Goal: Information Seeking & Learning: Learn about a topic

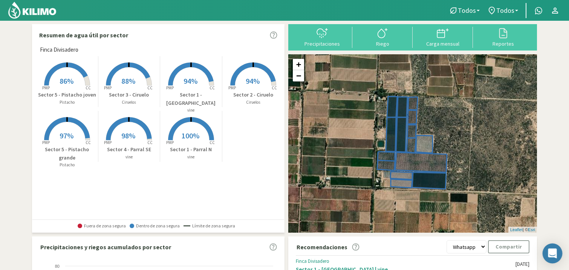
click at [553, 252] on icon "Open Intercom Messenger" at bounding box center [552, 253] width 9 height 10
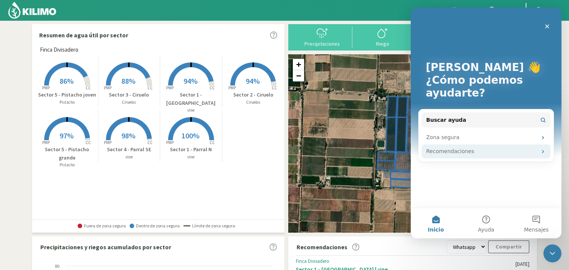
click at [466, 154] on div "Recomendaciones" at bounding box center [481, 151] width 111 height 8
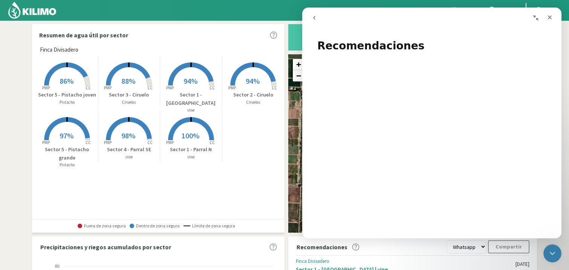
click at [314, 18] on icon "go back" at bounding box center [314, 18] width 2 height 4
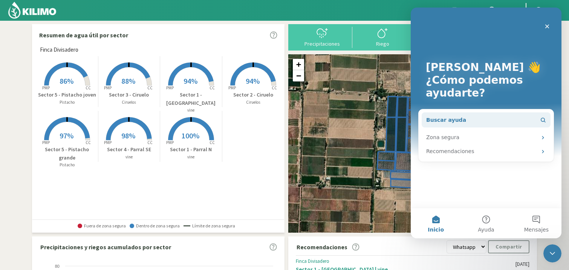
click at [438, 117] on span "Buscar ayuda" at bounding box center [446, 120] width 40 height 8
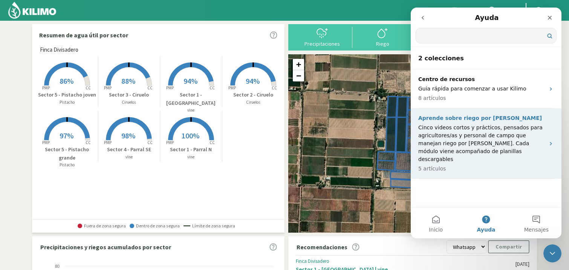
click at [450, 125] on p "Cinco videos cortos y prácticos, pensados para agricultores/as y personal de ca…" at bounding box center [481, 144] width 127 height 40
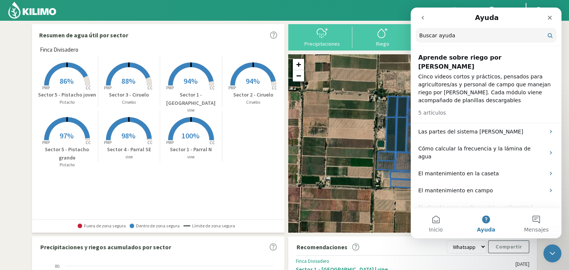
click at [420, 18] on icon "go back" at bounding box center [423, 18] width 6 height 6
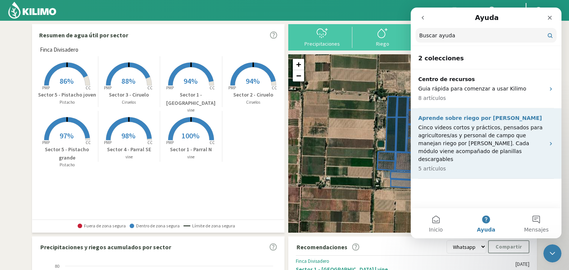
click at [468, 132] on p "Cinco videos cortos y prácticos, pensados para agricultores/as y personal de ca…" at bounding box center [481, 144] width 127 height 40
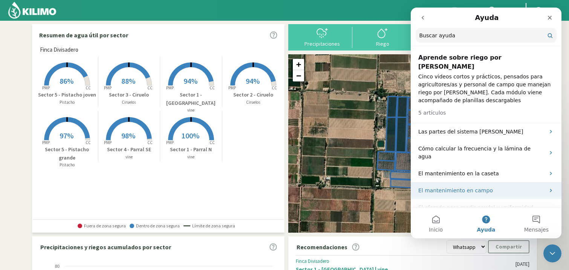
click at [456, 186] on p "El mantenimiento en campo" at bounding box center [481, 190] width 127 height 8
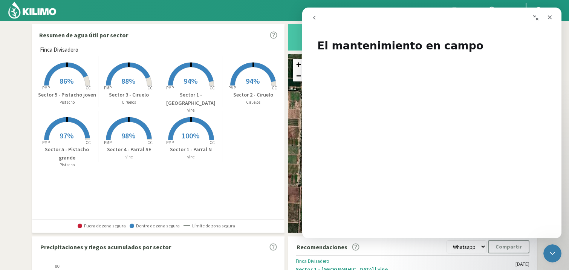
click at [563, 229] on section "Resumen de agua útil por sector Finca Divisadero Created with Highcharts 9.2.2 …" at bounding box center [284, 224] width 569 height 406
click at [562, 144] on section "Resumen de agua útil por sector Finca Divisadero Created with Highcharts 9.2.2 …" at bounding box center [284, 224] width 569 height 406
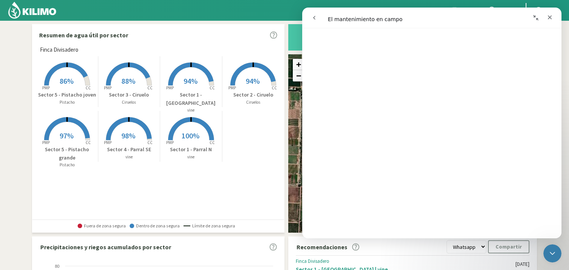
click at [314, 17] on icon "go back" at bounding box center [314, 18] width 2 height 4
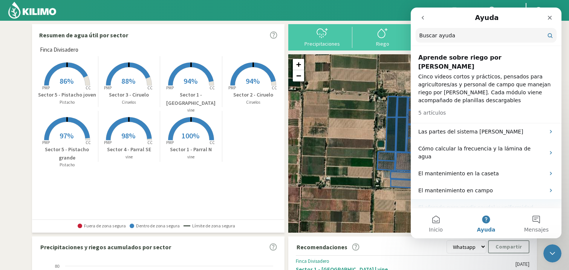
click at [446, 199] on div "El aforado para medir caudal y uniformidad [PERSON_NAME]" at bounding box center [486, 211] width 151 height 25
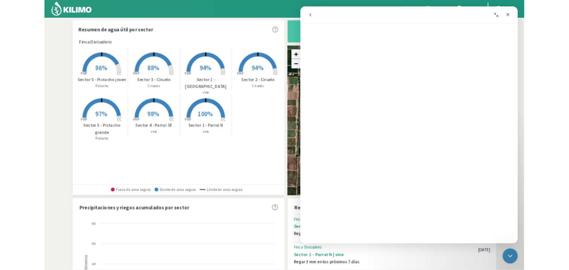
scroll to position [0, 0]
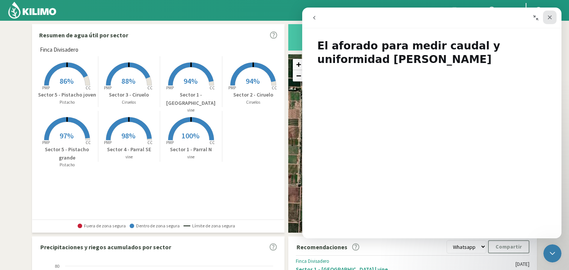
click at [549, 16] on icon "Cerrar" at bounding box center [550, 17] width 6 height 6
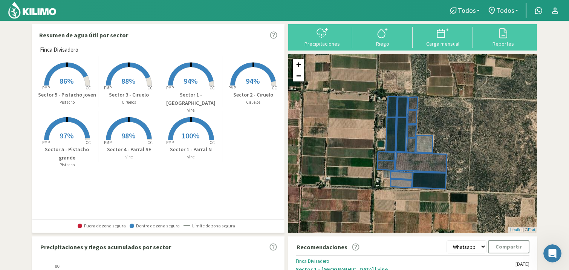
click at [505, 6] on span "Todos" at bounding box center [505, 10] width 18 height 8
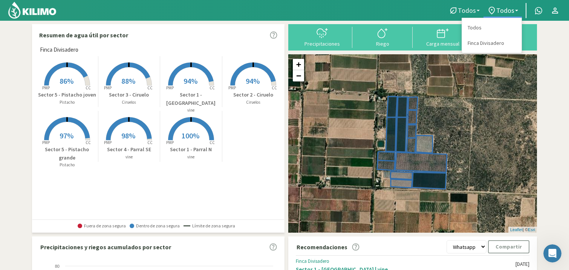
click at [470, 7] on span "Todos" at bounding box center [467, 10] width 18 height 8
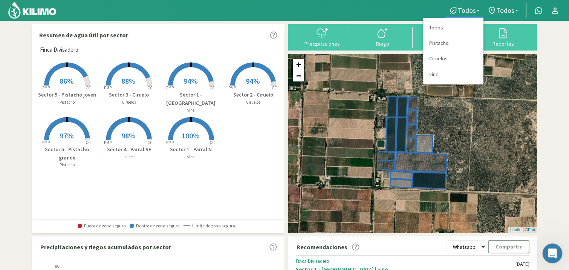
click at [551, 247] on icon "Abrir Intercom Messenger" at bounding box center [551, 252] width 12 height 12
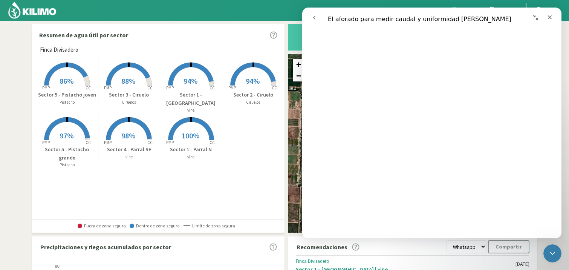
scroll to position [125, 0]
